Goal: Task Accomplishment & Management: Manage account settings

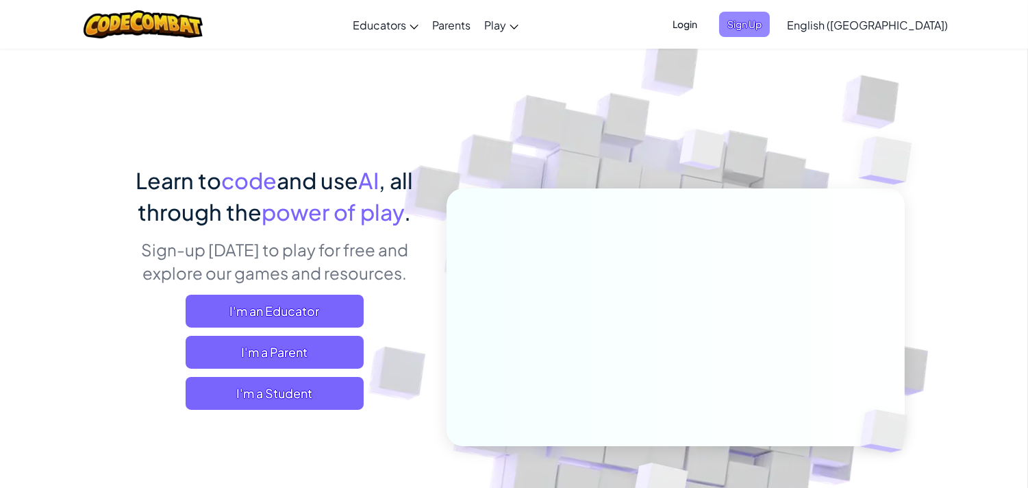
click at [770, 25] on span "Sign Up" at bounding box center [744, 24] width 51 height 25
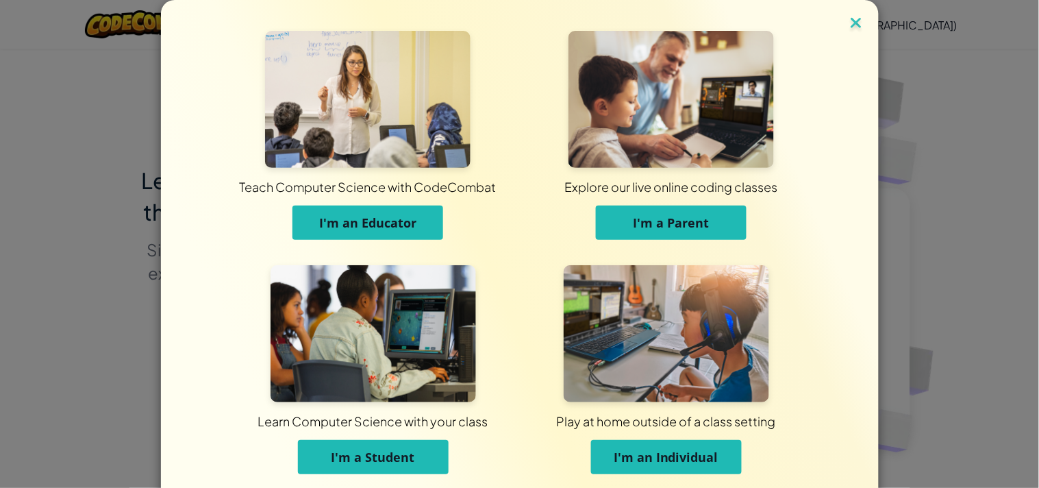
click at [853, 24] on img at bounding box center [856, 24] width 18 height 21
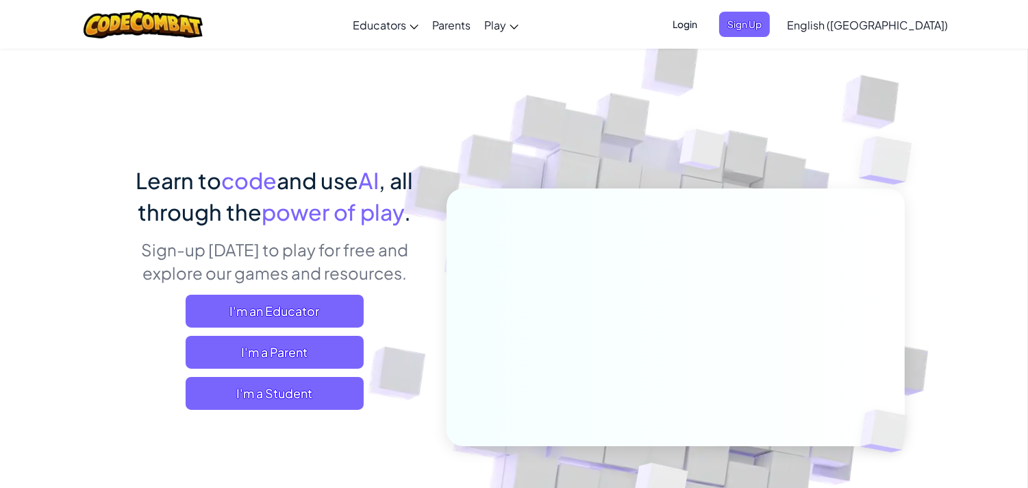
click at [705, 27] on span "Login" at bounding box center [684, 24] width 41 height 25
